Goal: Feedback & Contribution: Contribute content

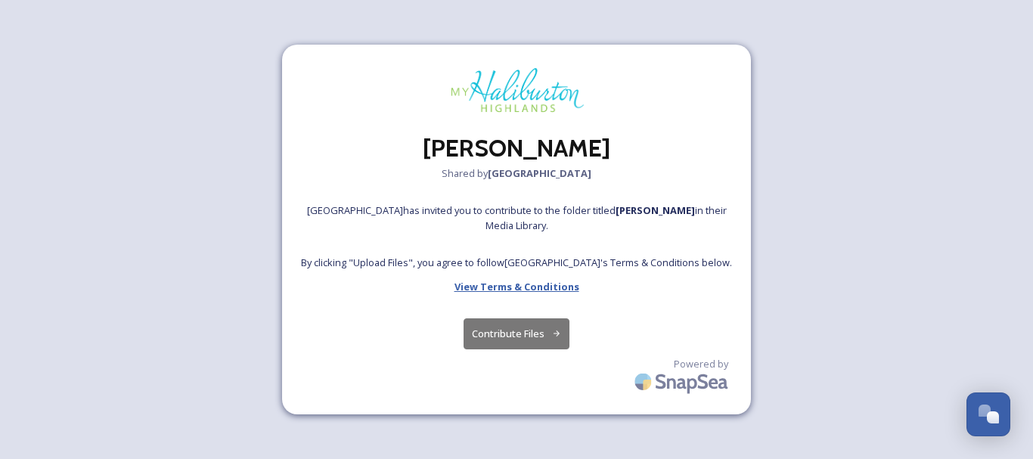
click at [525, 283] on strong "View Terms & Conditions" at bounding box center [517, 287] width 125 height 14
click at [519, 325] on button "Contribute Files" at bounding box center [517, 333] width 107 height 31
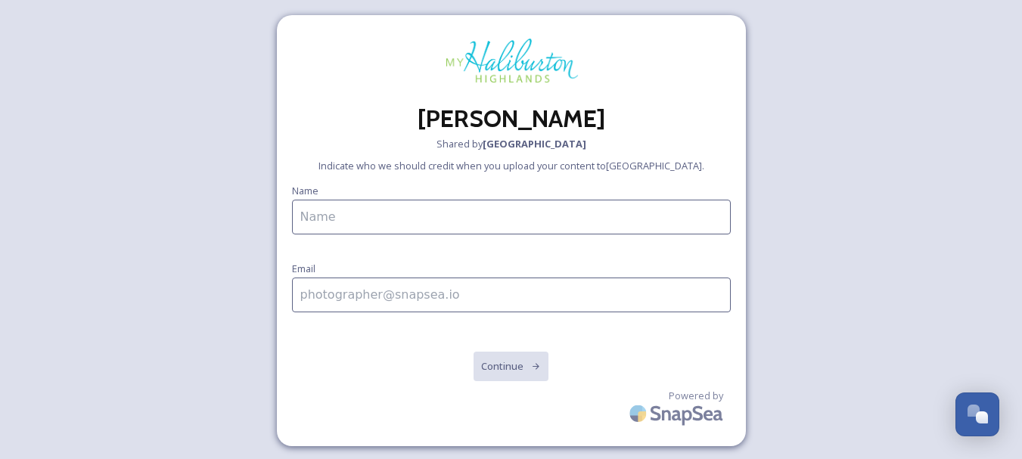
click at [325, 222] on input at bounding box center [511, 217] width 439 height 35
type input "Rick Whitteker"
click at [377, 301] on input at bounding box center [511, 295] width 439 height 35
type input "rwhitteker9@gmail.com"
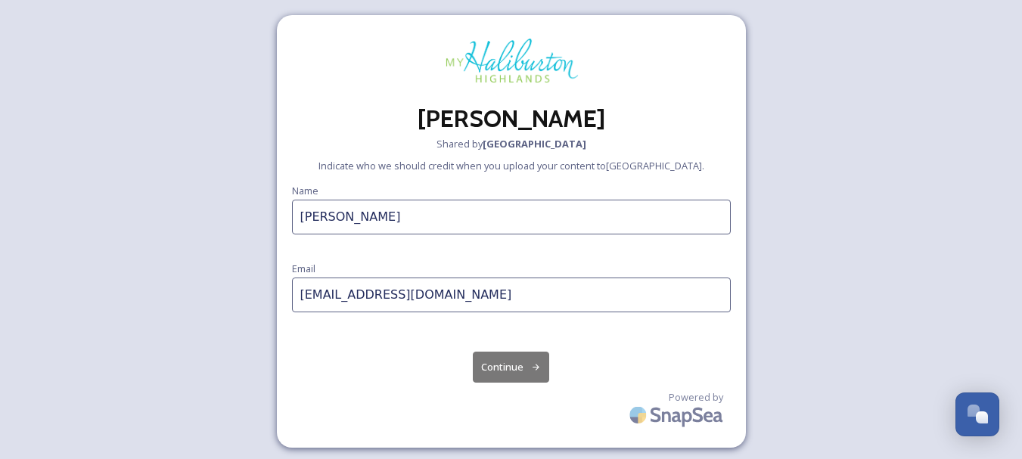
click at [494, 365] on button "Continue" at bounding box center [511, 367] width 76 height 31
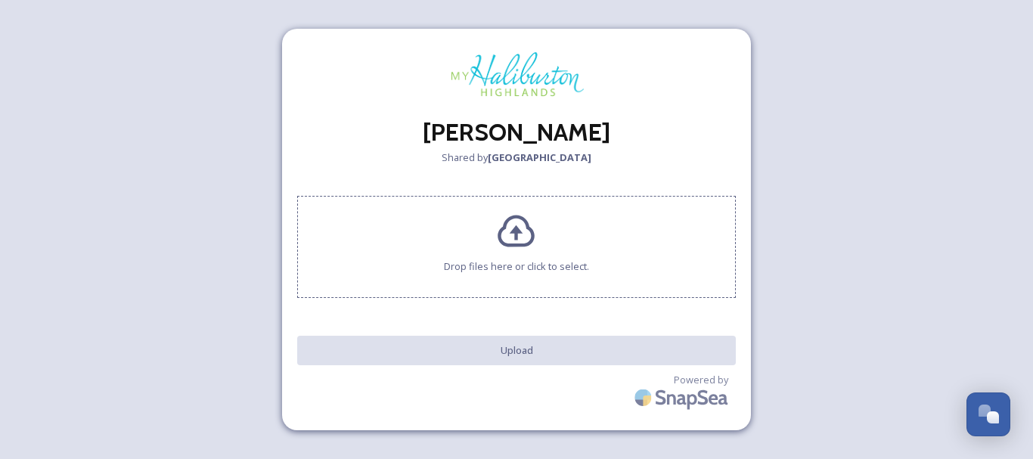
click at [517, 231] on icon at bounding box center [516, 231] width 37 height 33
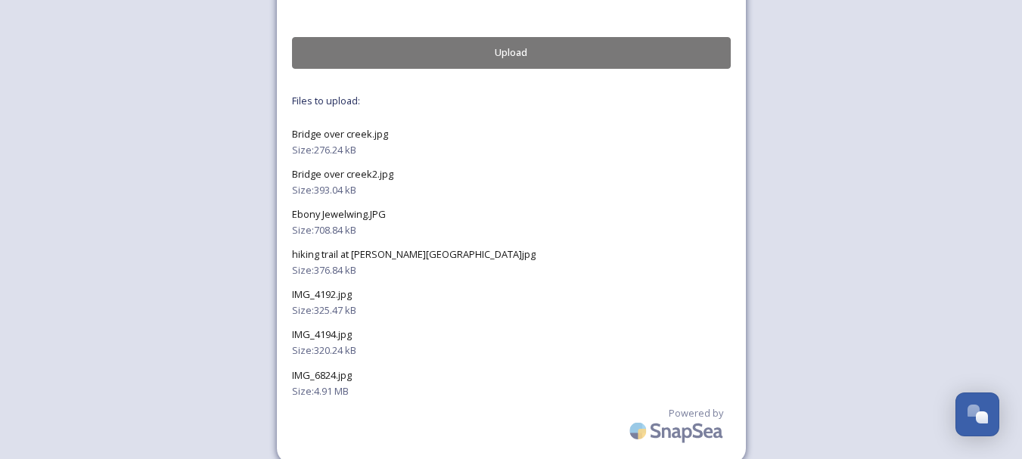
scroll to position [303, 0]
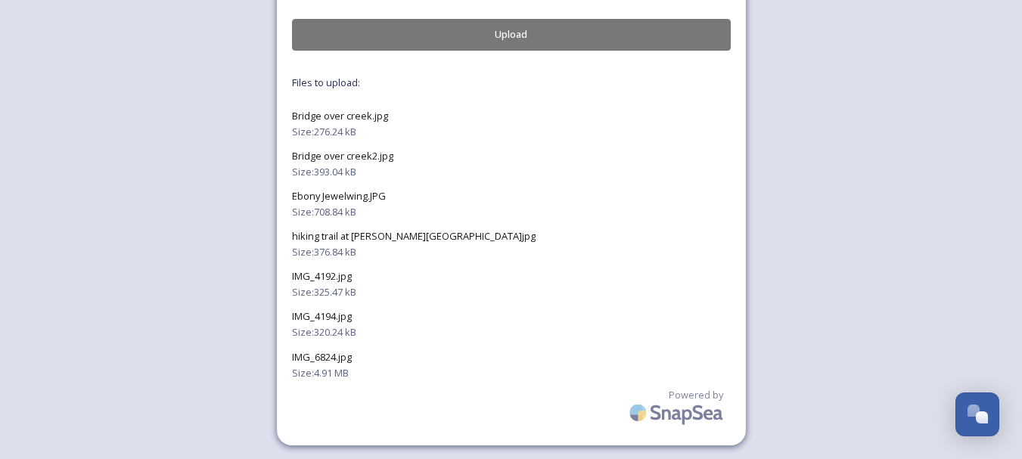
click at [517, 25] on button "Upload" at bounding box center [511, 34] width 439 height 31
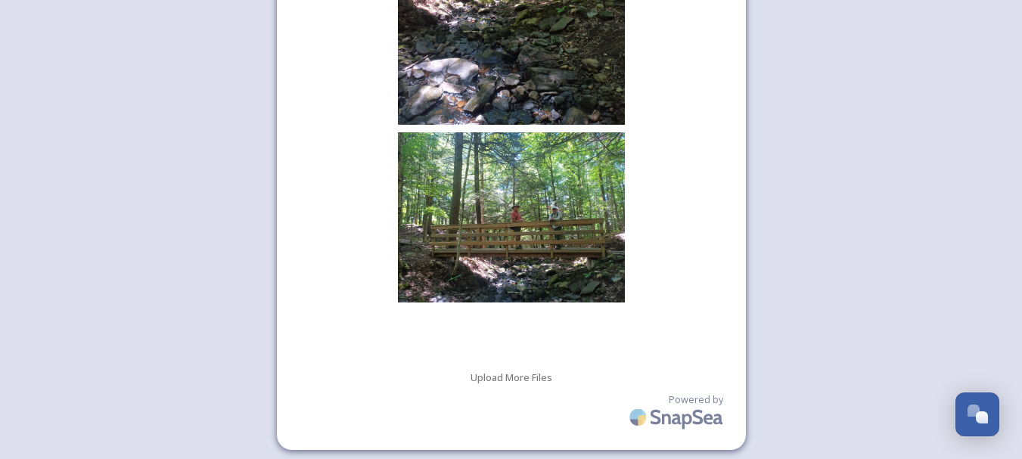
scroll to position [1850, 0]
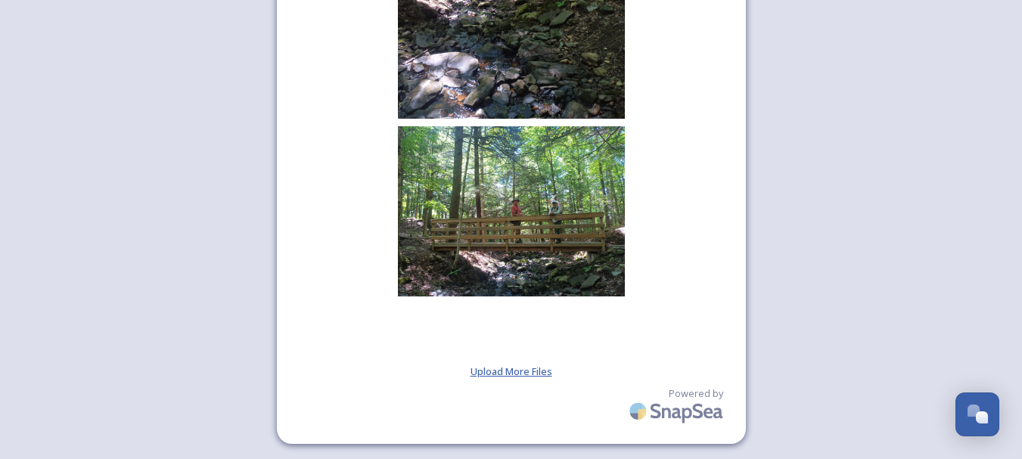
click at [527, 367] on span "Upload More Files" at bounding box center [512, 372] width 82 height 14
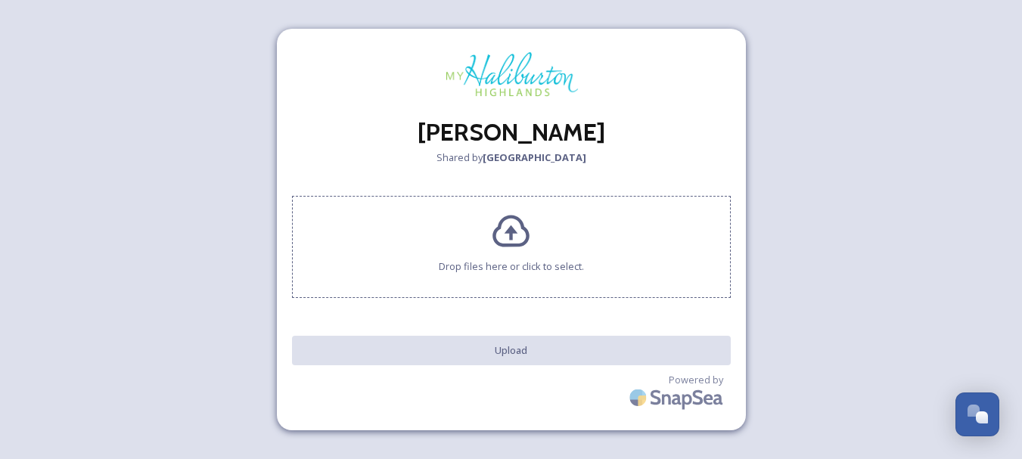
scroll to position [0, 0]
click at [517, 250] on icon at bounding box center [516, 232] width 41 height 41
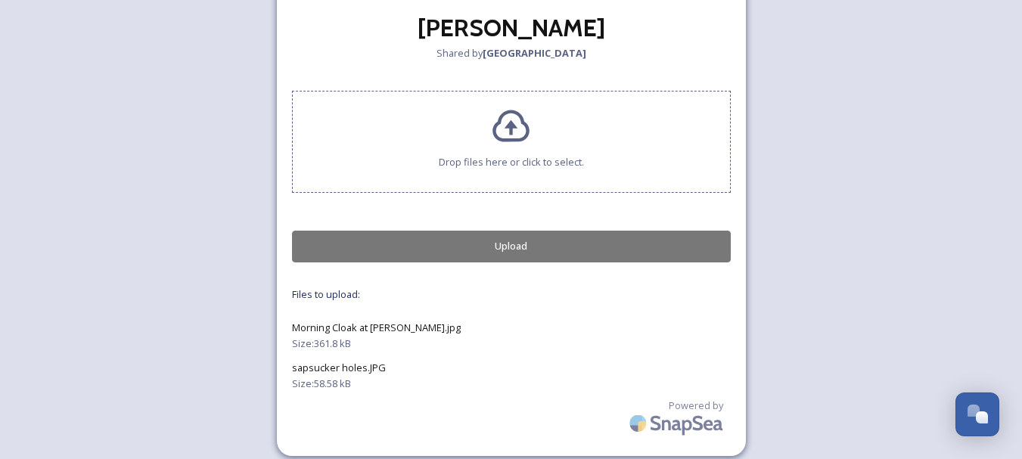
scroll to position [103, 0]
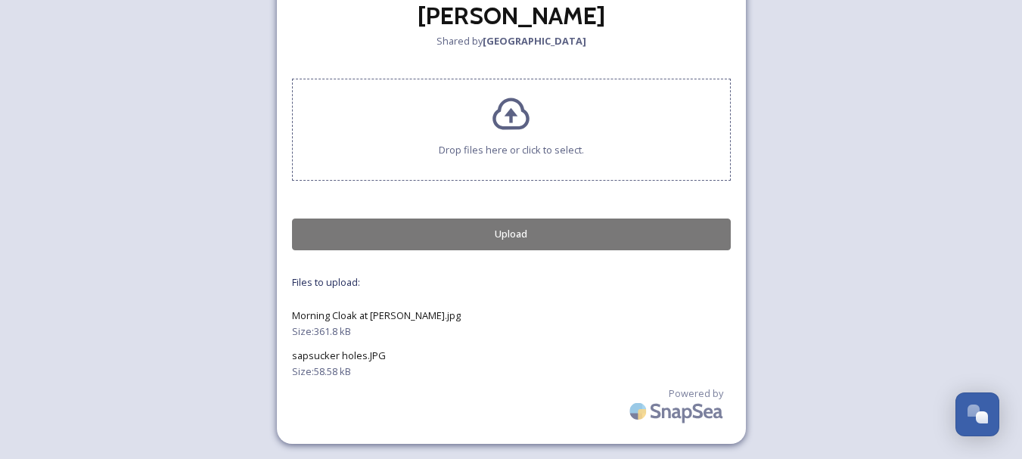
click at [358, 321] on span "Morning Cloak at Barnum.jpg" at bounding box center [376, 316] width 169 height 14
drag, startPoint x: 317, startPoint y: 321, endPoint x: 598, endPoint y: 370, distance: 284.9
click at [598, 370] on div "Size: 58.58 kB" at bounding box center [511, 372] width 439 height 14
click at [514, 223] on button "Upload" at bounding box center [511, 234] width 439 height 31
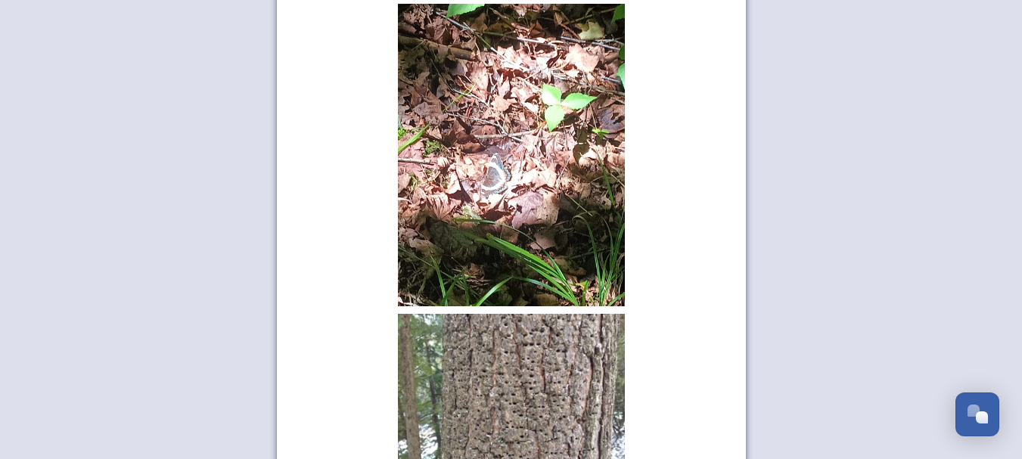
scroll to position [2036, 0]
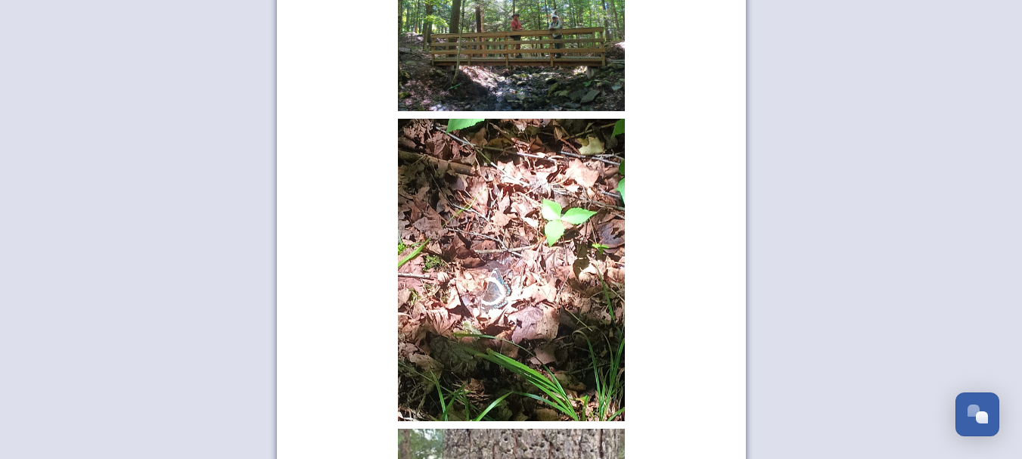
click at [438, 317] on img at bounding box center [511, 270] width 227 height 303
click at [504, 255] on img at bounding box center [511, 270] width 227 height 303
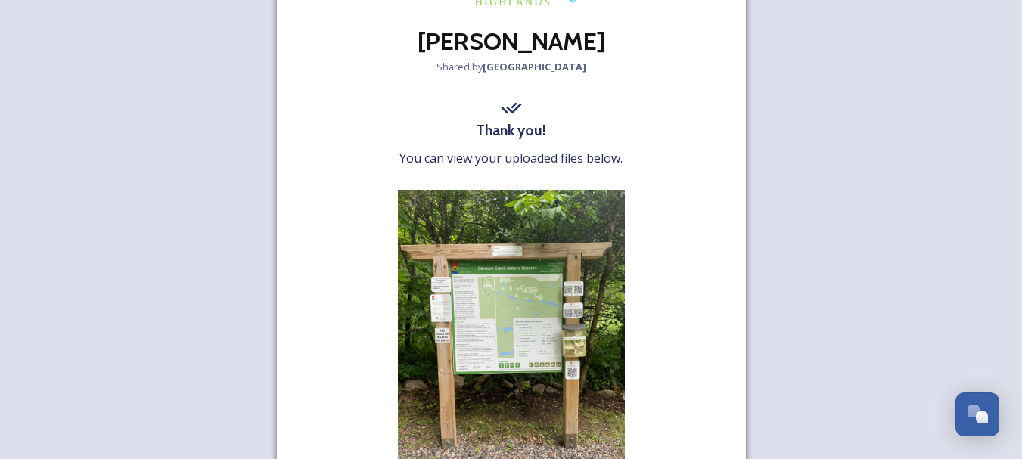
scroll to position [0, 0]
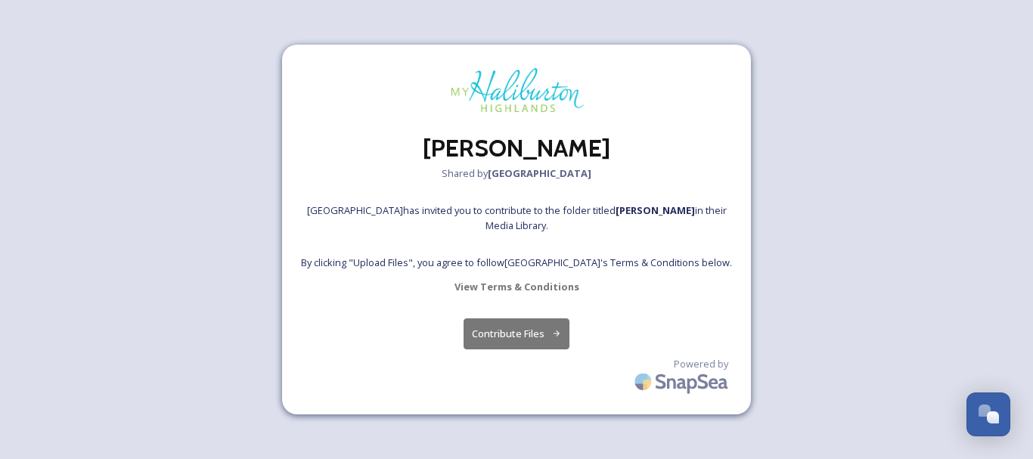
click at [514, 327] on button "Contribute Files" at bounding box center [517, 333] width 107 height 31
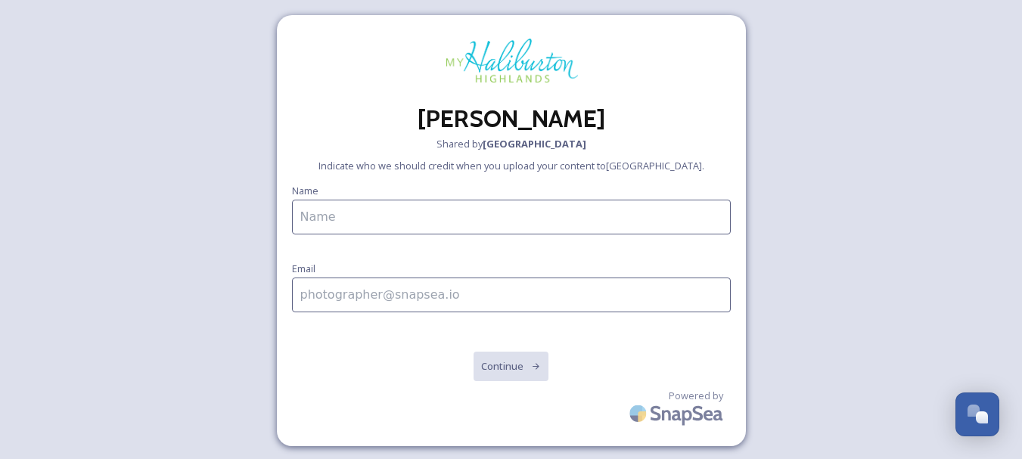
click at [375, 220] on input at bounding box center [511, 217] width 439 height 35
type input "[PERSON_NAME]"
click at [368, 297] on input at bounding box center [511, 295] width 439 height 35
type input "[EMAIL_ADDRESS][DOMAIN_NAME]"
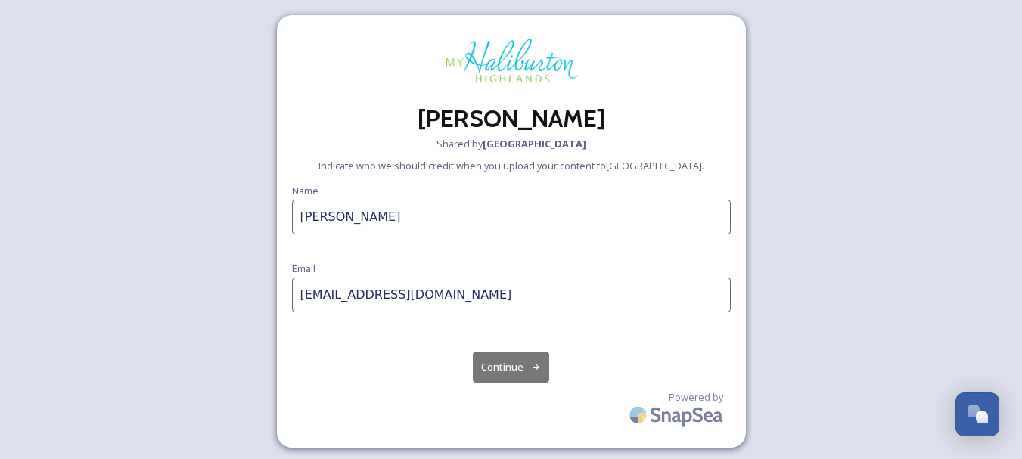
click at [496, 368] on button "Continue" at bounding box center [511, 367] width 76 height 31
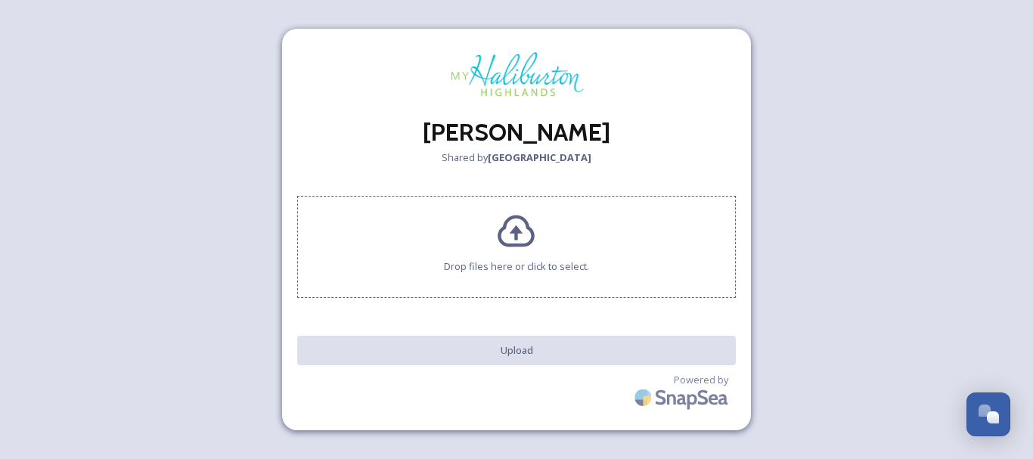
click at [196, 197] on div "[PERSON_NAME] Shared by Haliburton Highlands Drop files here or click to select…" at bounding box center [516, 229] width 1033 height 459
drag, startPoint x: 984, startPoint y: 384, endPoint x: 980, endPoint y: 373, distance: 11.5
click at [983, 381] on div "[PERSON_NAME] Shared by Haliburton Highlands Drop files here or click to select…" at bounding box center [516, 229] width 1033 height 459
